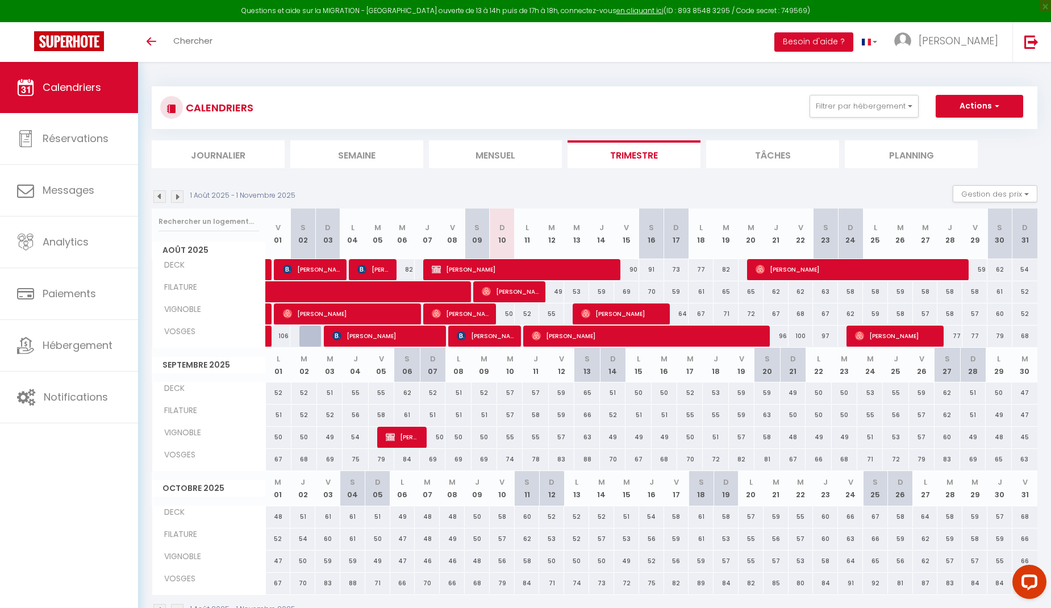
drag, startPoint x: 509, startPoint y: 156, endPoint x: 517, endPoint y: 158, distance: 8.1
click at [509, 156] on li "Mensuel" at bounding box center [495, 154] width 133 height 28
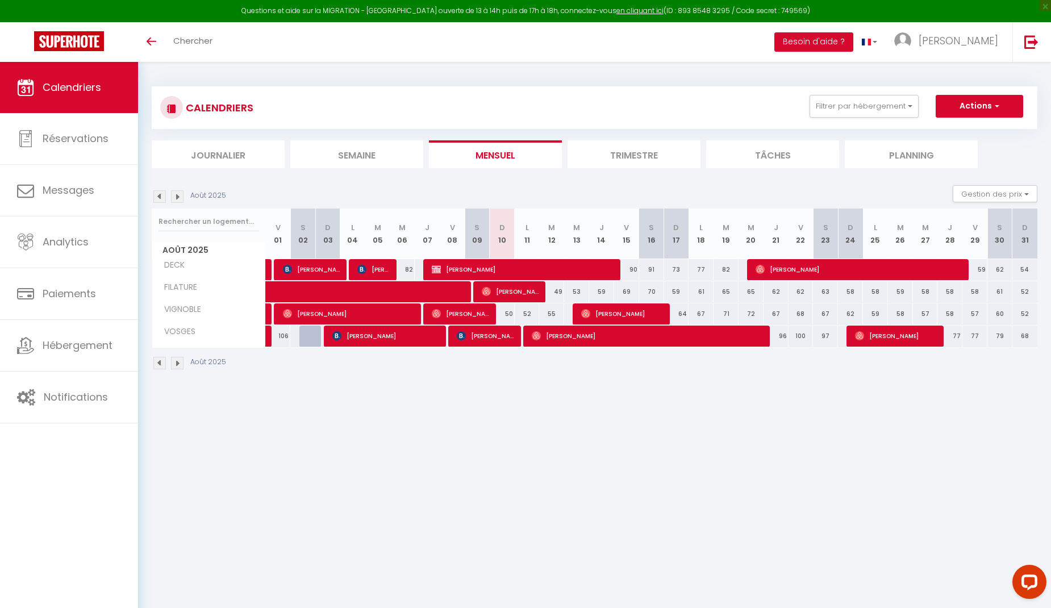
click at [160, 196] on img at bounding box center [159, 196] width 12 height 12
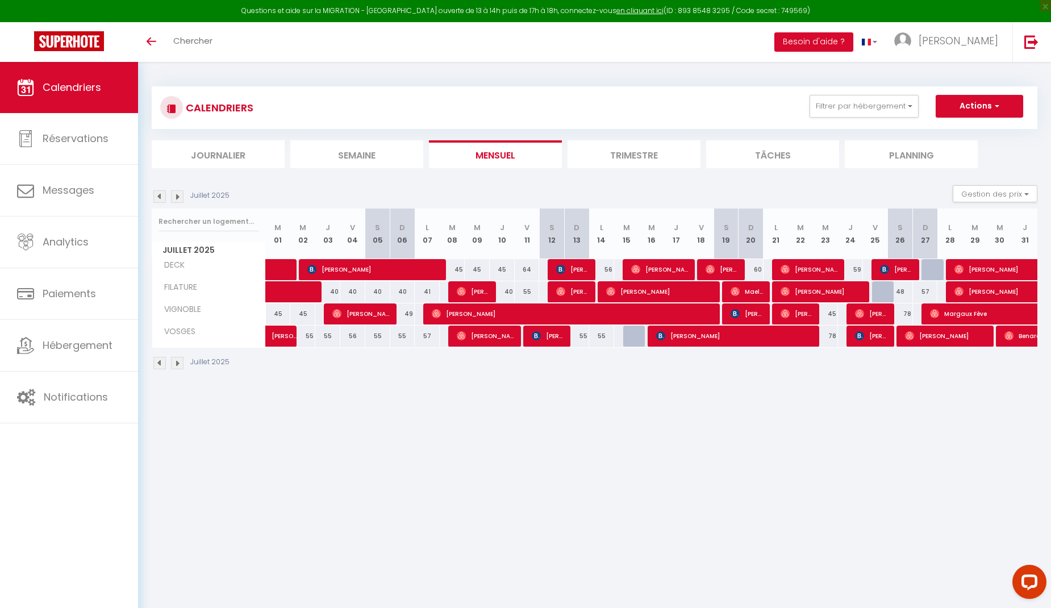
click at [160, 197] on img at bounding box center [159, 196] width 12 height 12
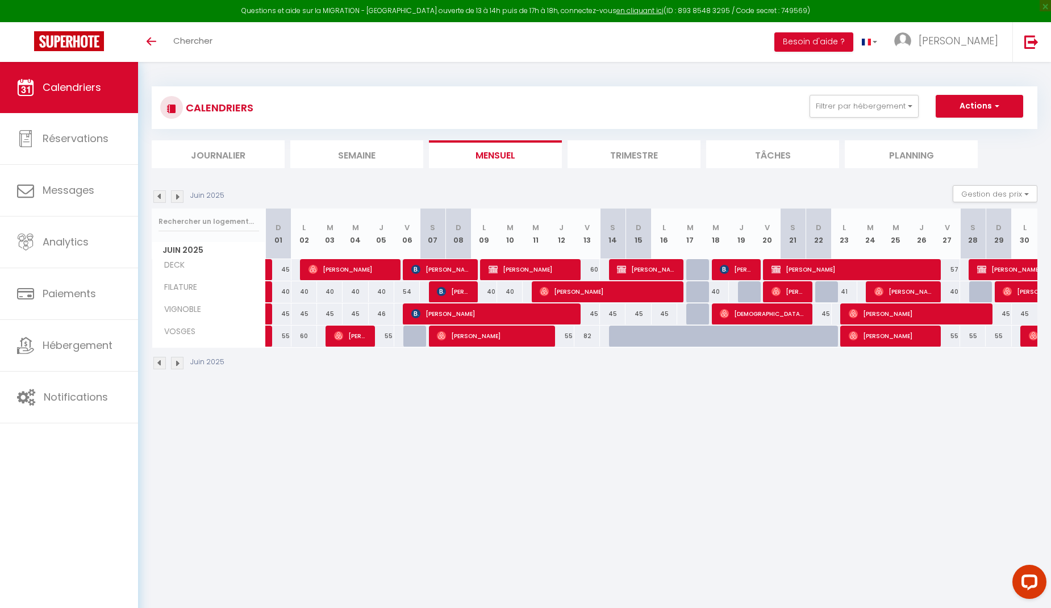
click at [178, 199] on img at bounding box center [177, 196] width 12 height 12
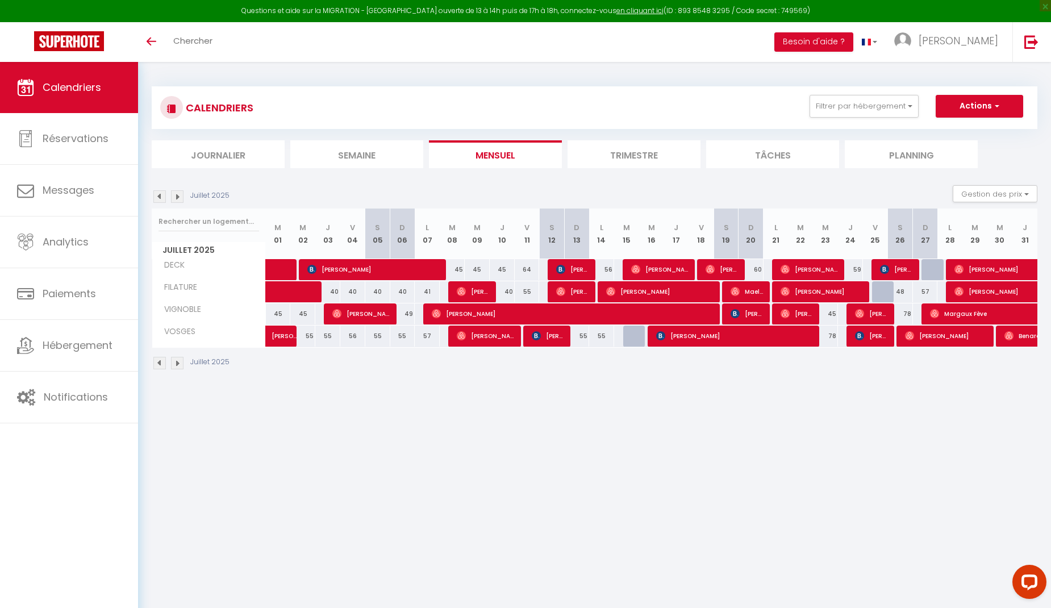
click at [177, 194] on img at bounding box center [177, 196] width 12 height 12
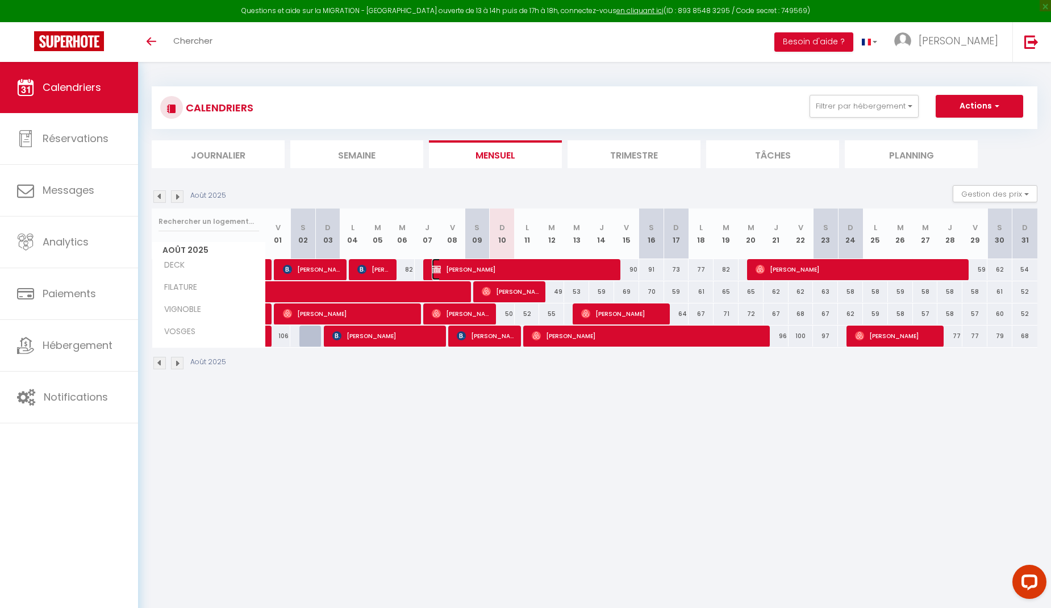
click at [472, 264] on span "[PERSON_NAME]" at bounding box center [523, 269] width 183 height 22
select select "OK"
select select "0"
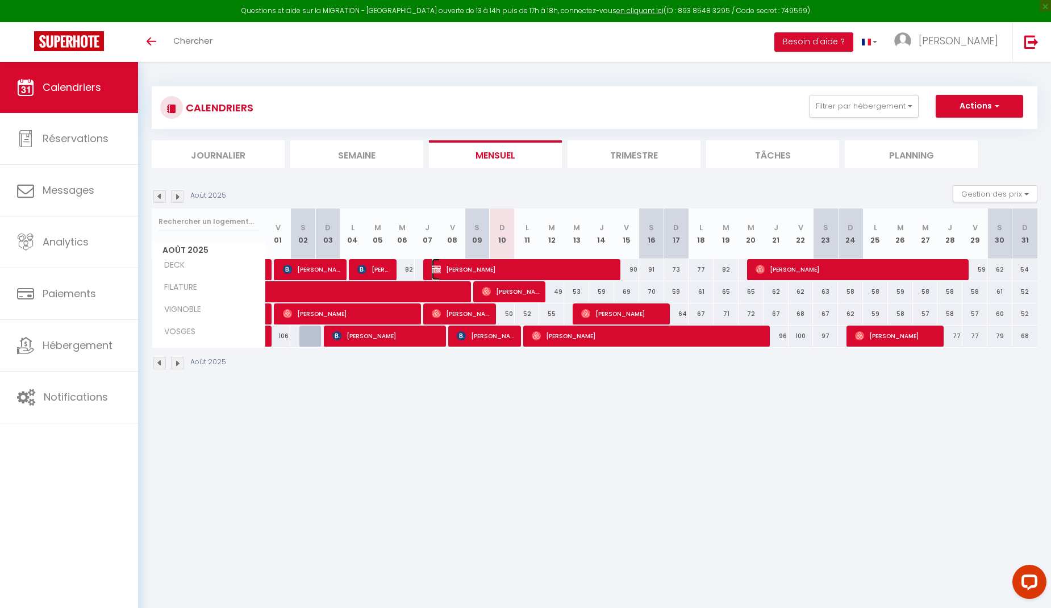
select select "1"
select select
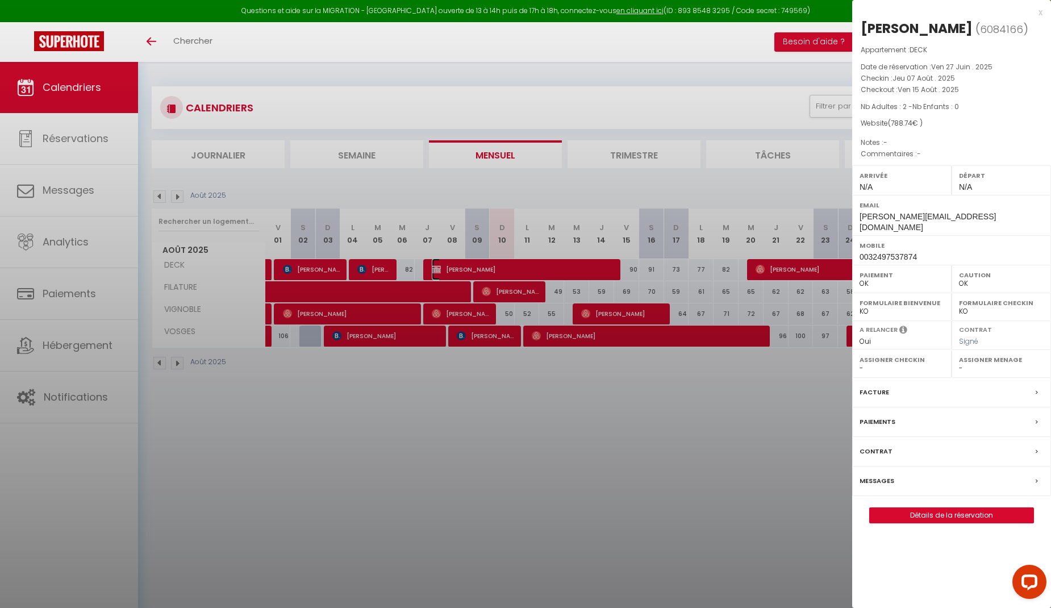
select select "21534"
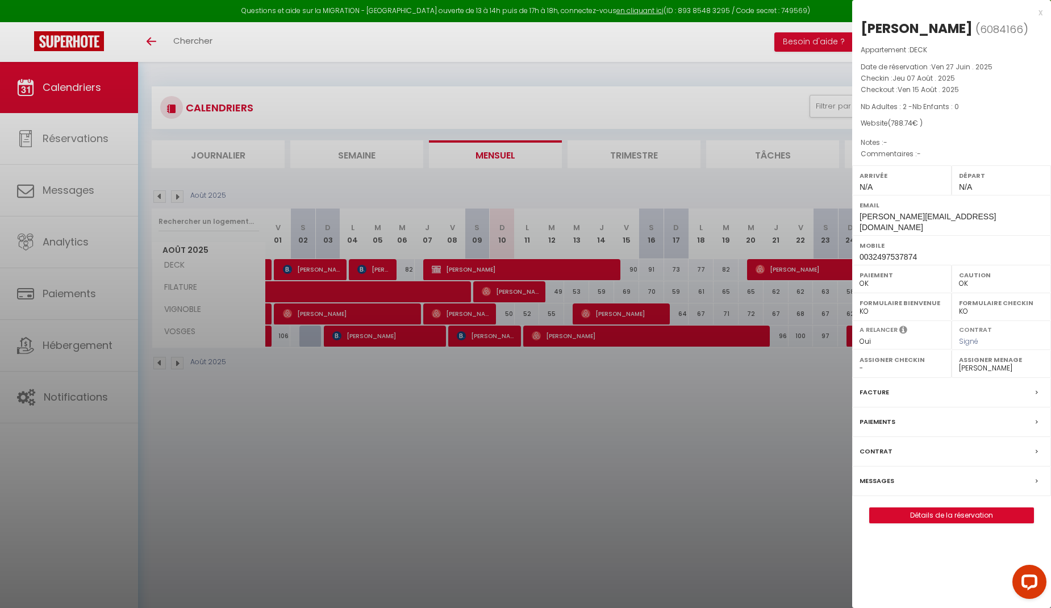
click at [875, 386] on label "Facture" at bounding box center [874, 392] width 30 height 12
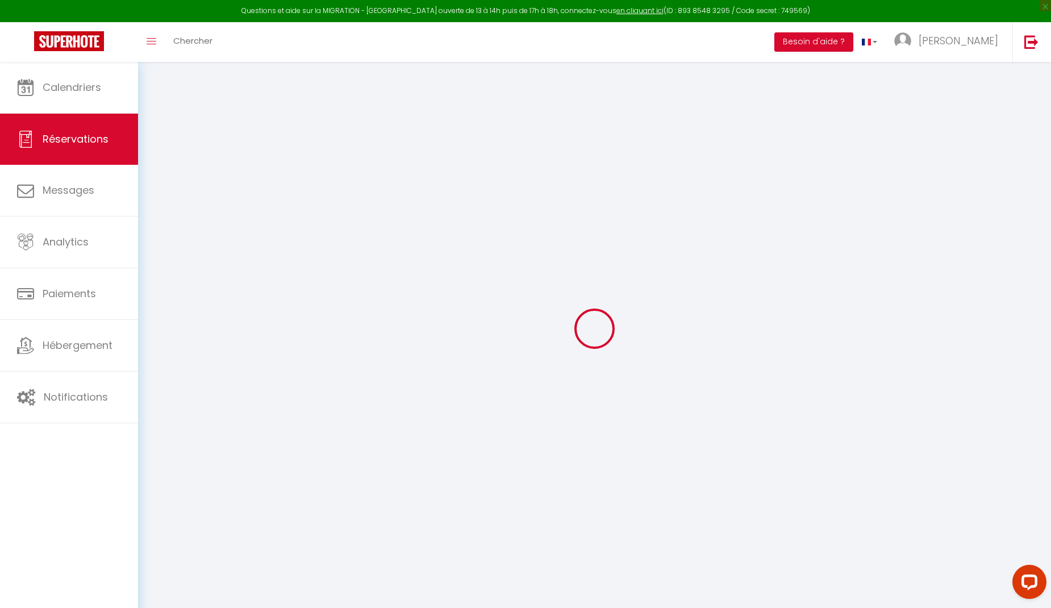
select select
checkbox input "false"
select select
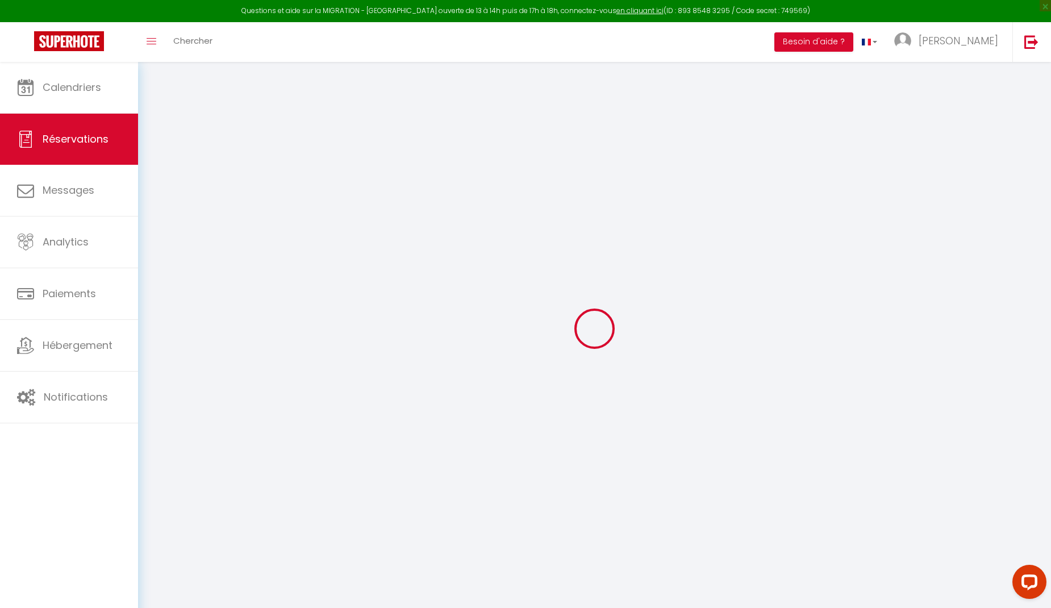
checkbox input "false"
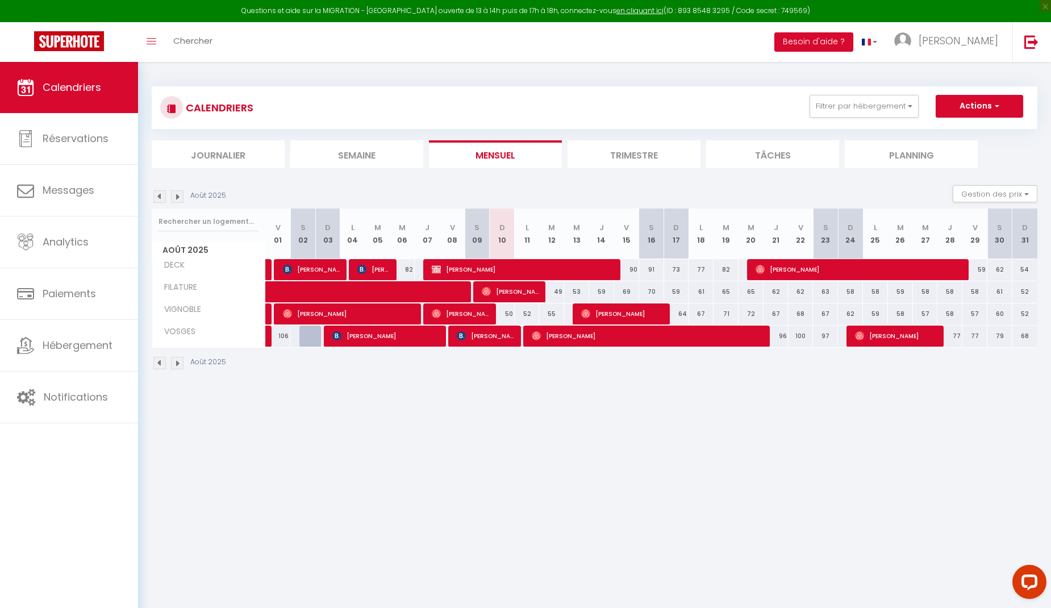
click at [160, 202] on img at bounding box center [159, 196] width 12 height 12
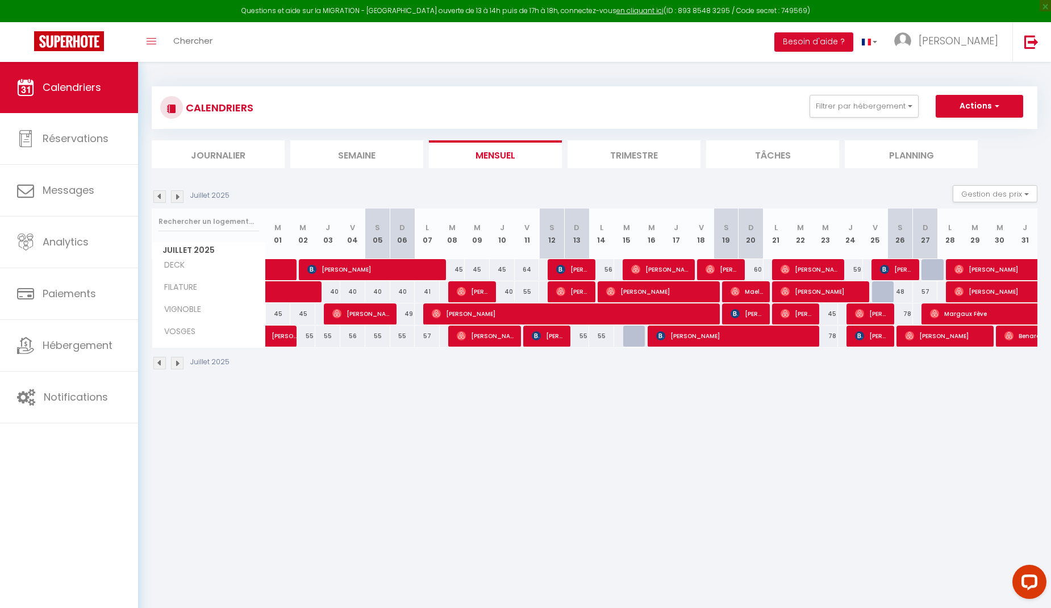
click at [174, 196] on img at bounding box center [177, 196] width 12 height 12
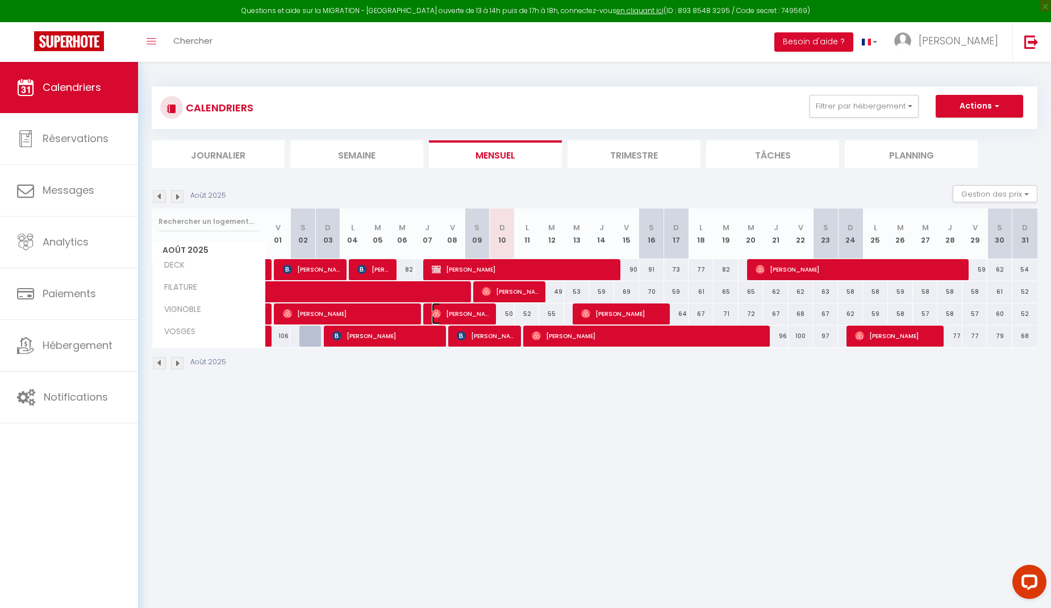
click at [467, 310] on span "[PERSON_NAME]" at bounding box center [461, 314] width 59 height 22
select select "OK"
select select "0"
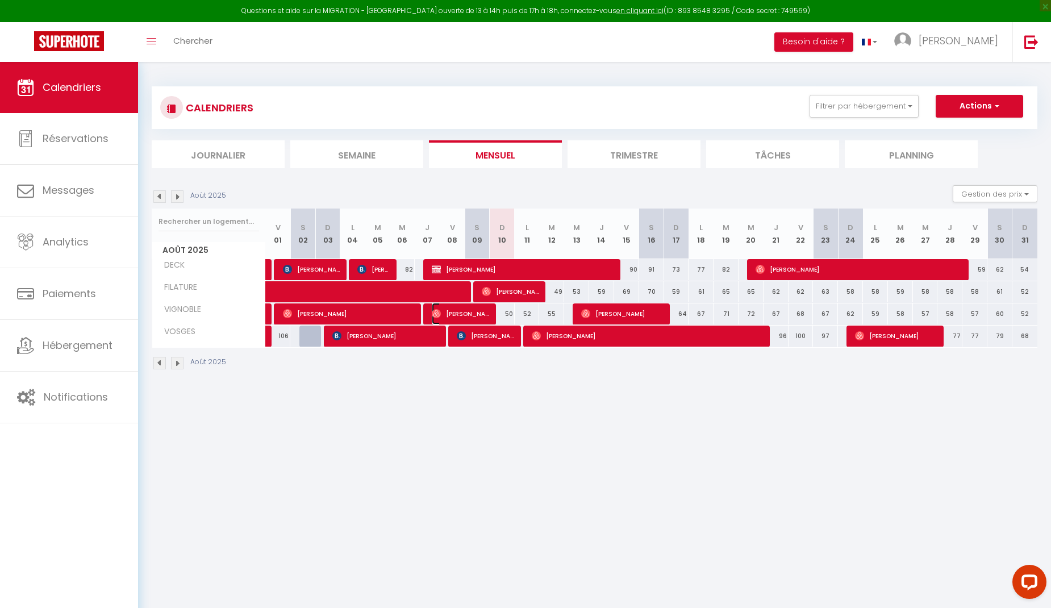
select select "1"
select select
select select "21534"
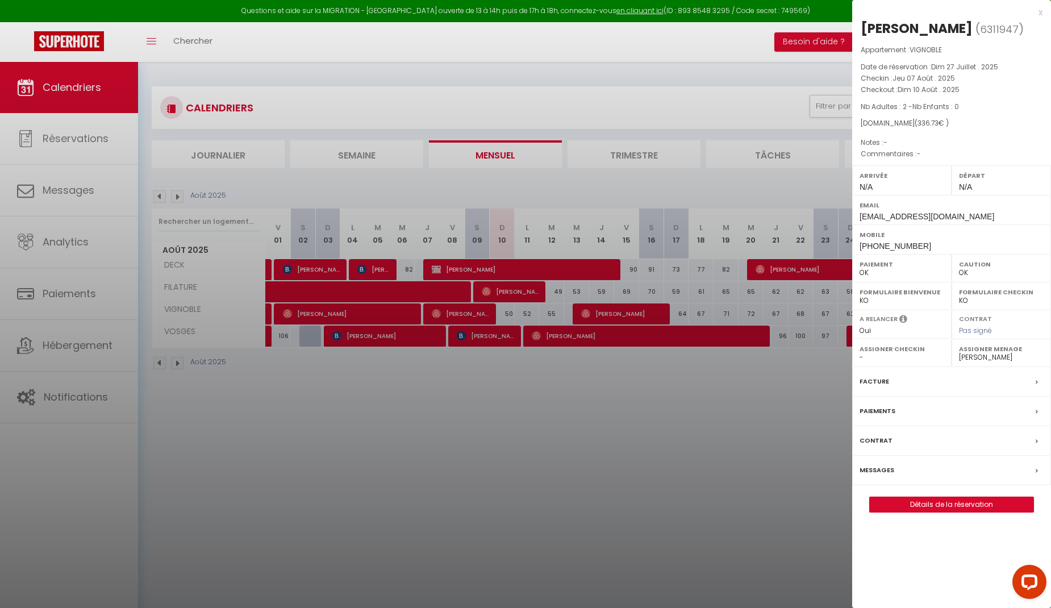
click at [870, 470] on label "Messages" at bounding box center [876, 470] width 35 height 12
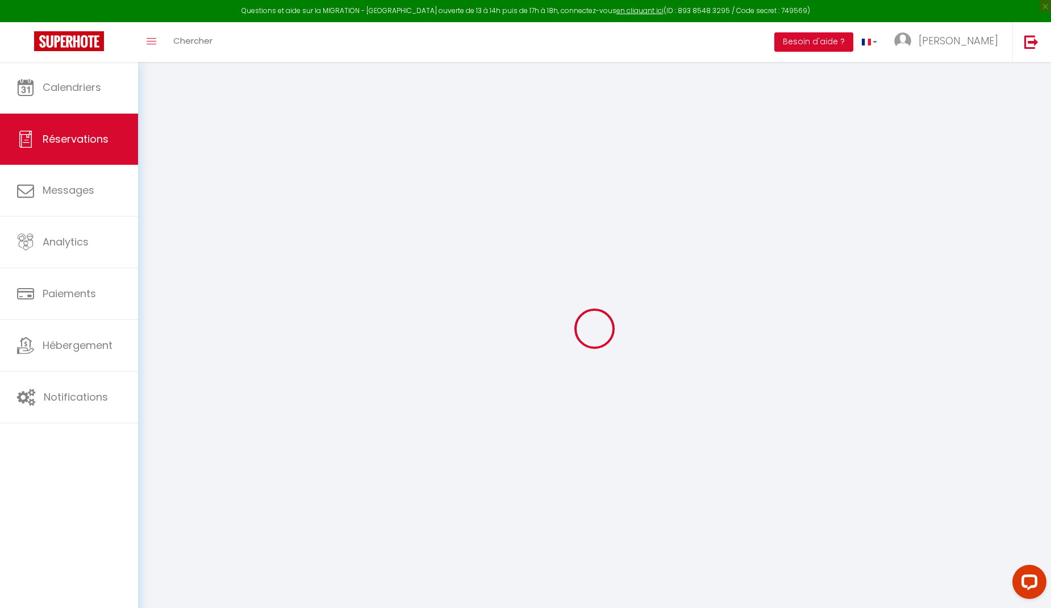
select select
checkbox input "false"
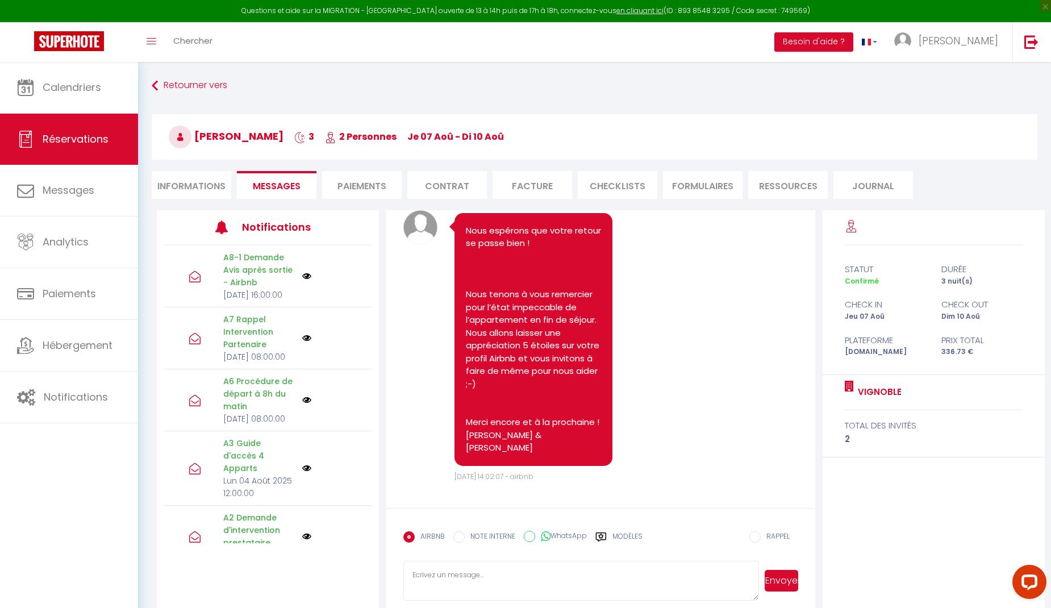
scroll to position [4040, 0]
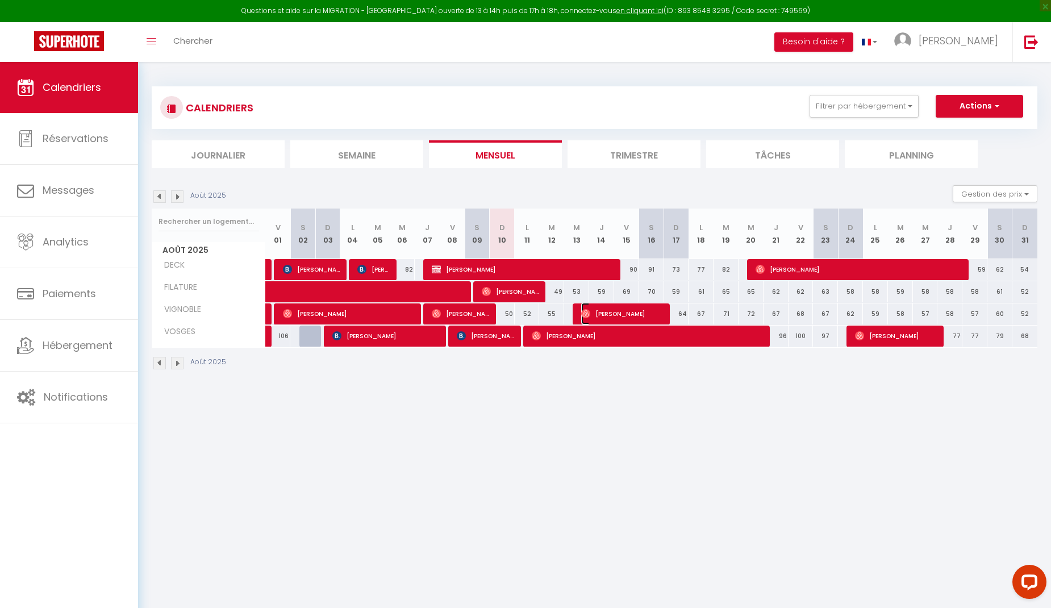
click at [619, 313] on span "[PERSON_NAME]" at bounding box center [622, 314] width 83 height 22
select select "OK"
select select "0"
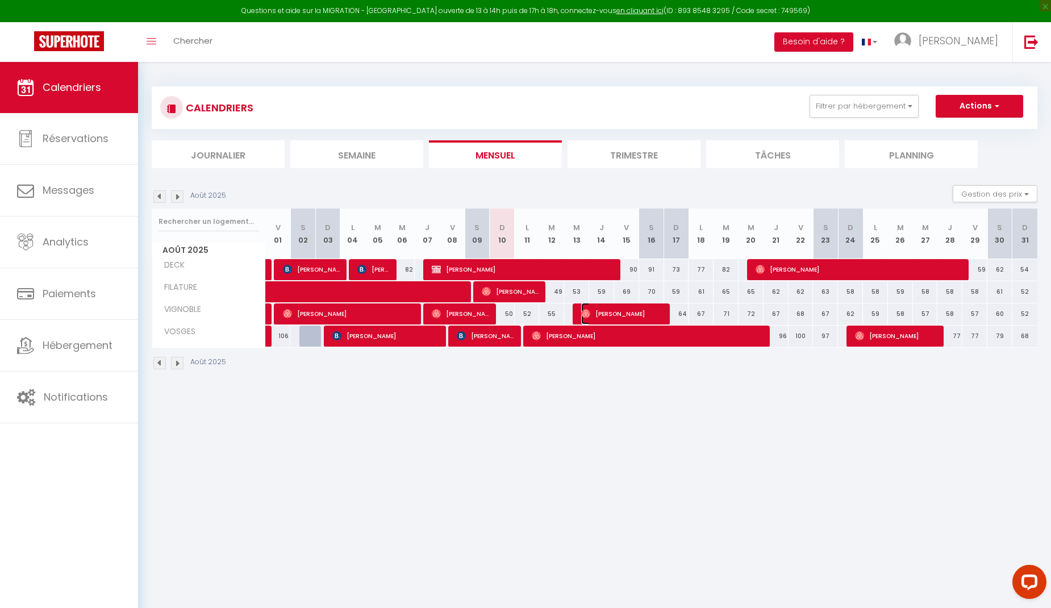
select select "1"
select select
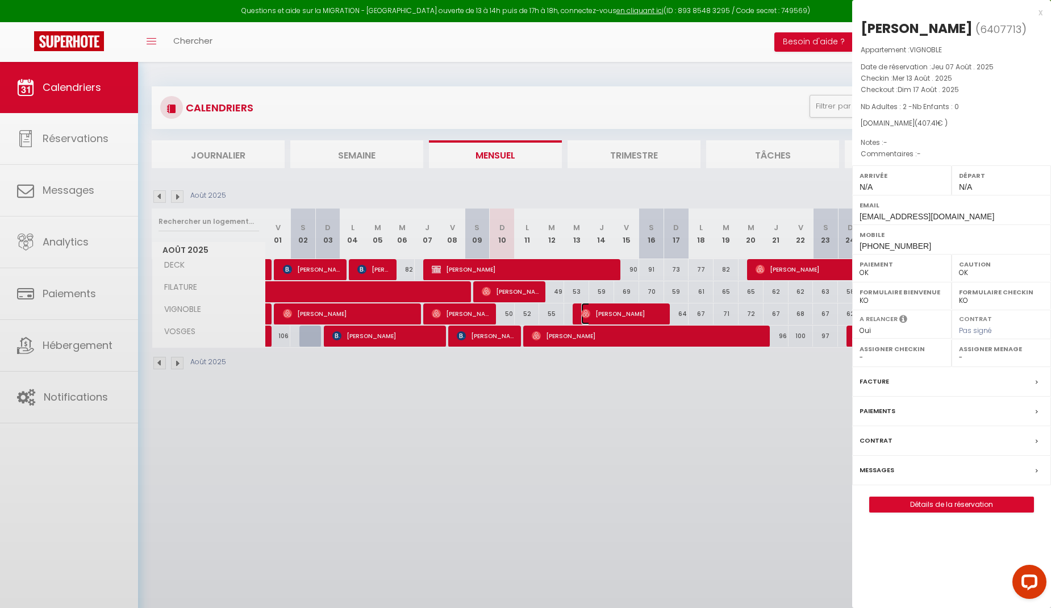
select select "21534"
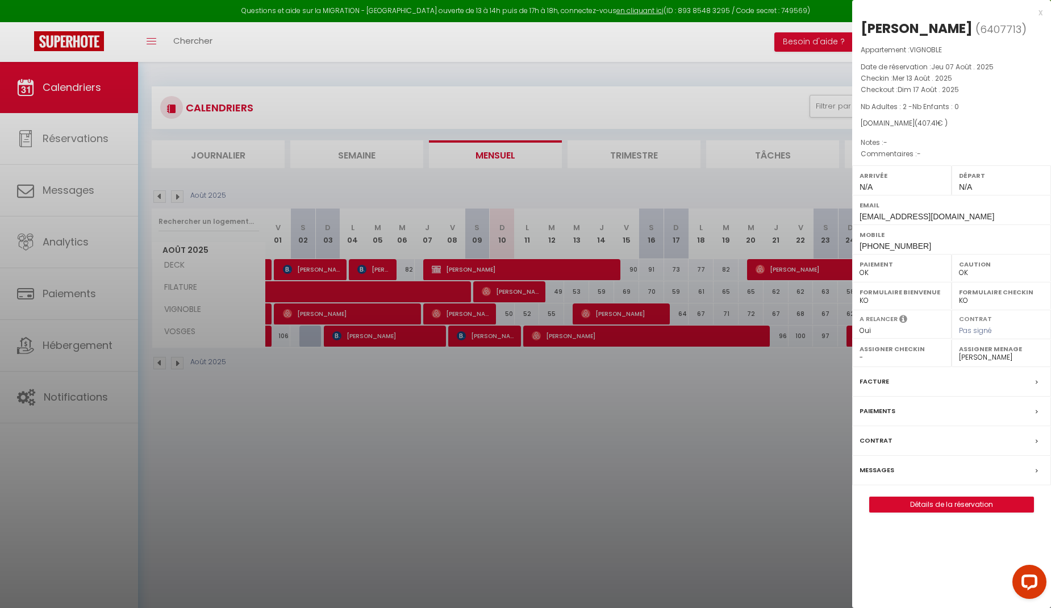
click at [883, 466] on label "Messages" at bounding box center [876, 470] width 35 height 12
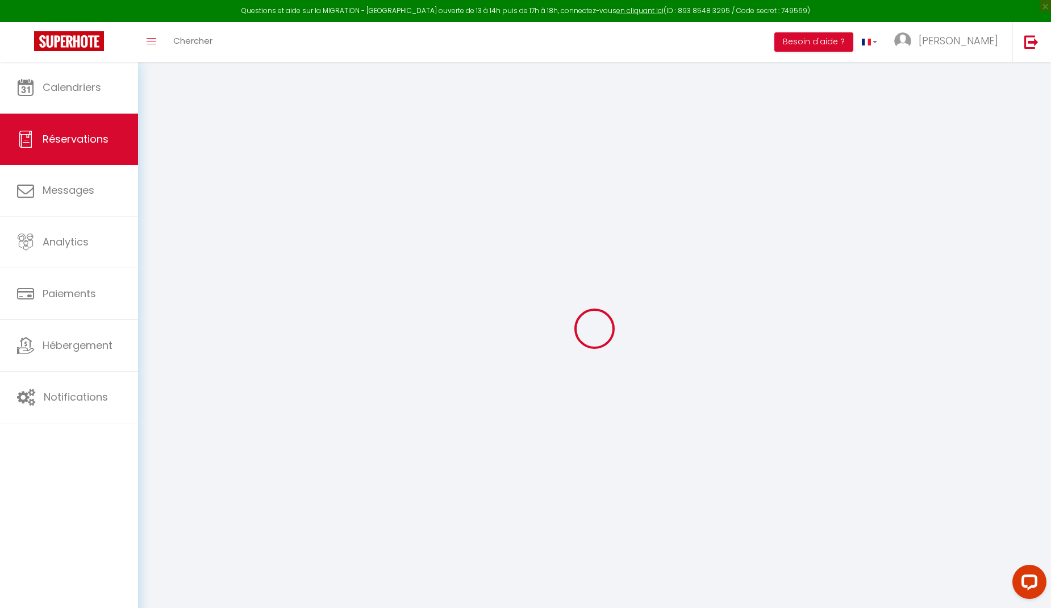
select select
checkbox input "false"
select select
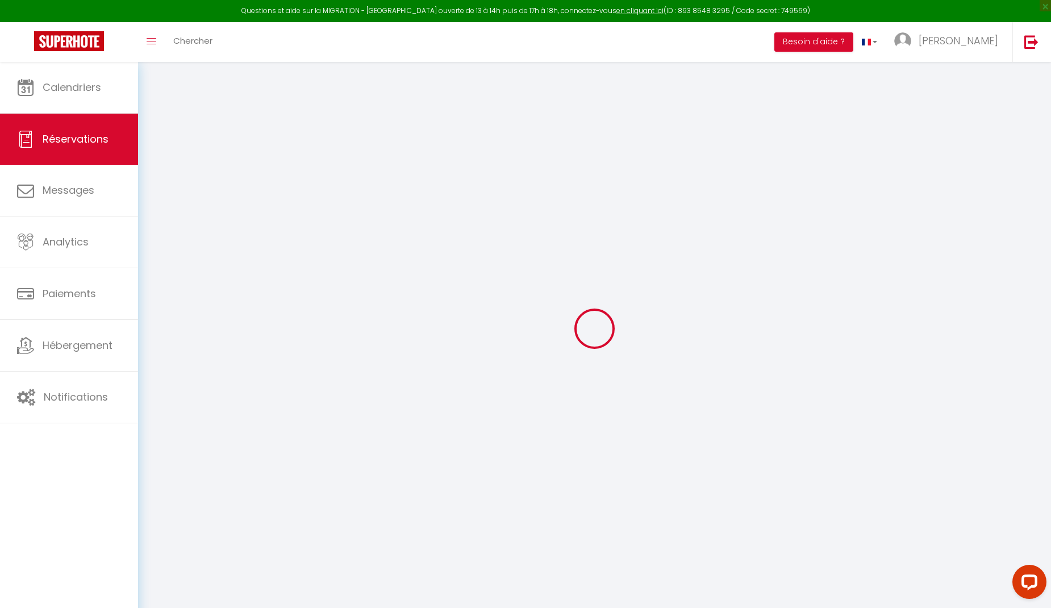
select select
checkbox input "false"
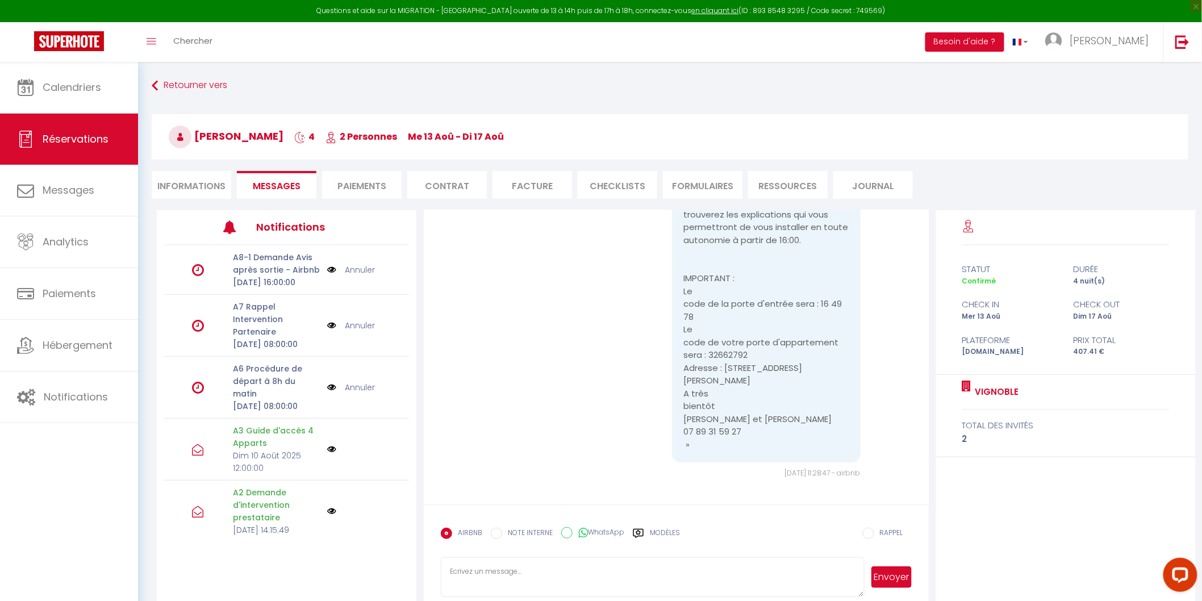
scroll to position [1954, 0]
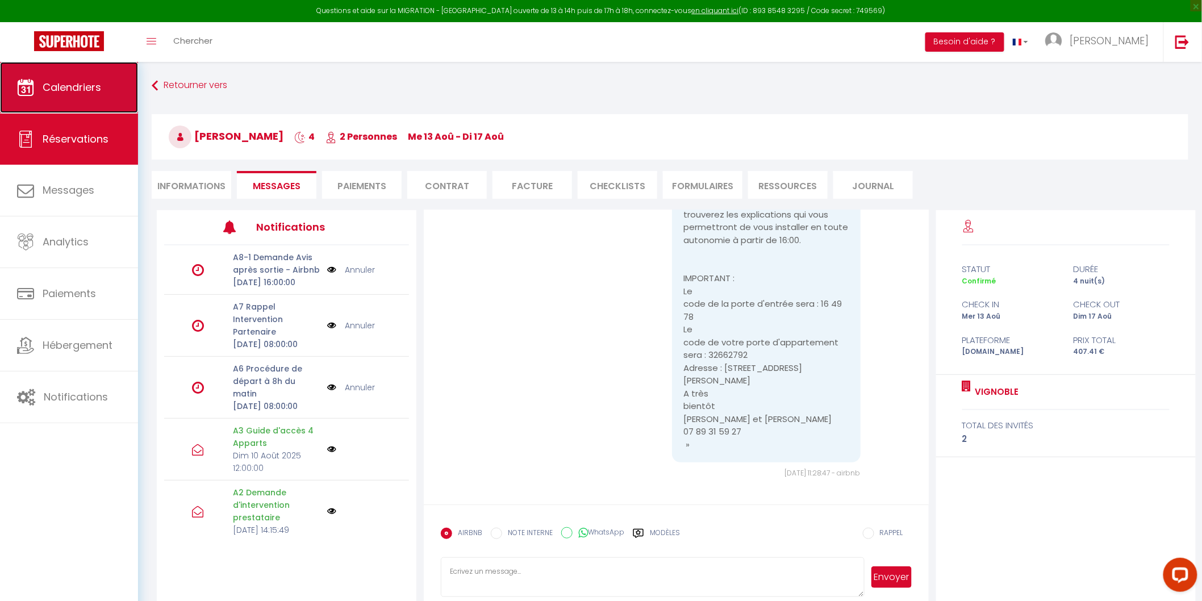
click at [76, 97] on link "Calendriers" at bounding box center [69, 87] width 138 height 51
